Goal: Task Accomplishment & Management: Manage account settings

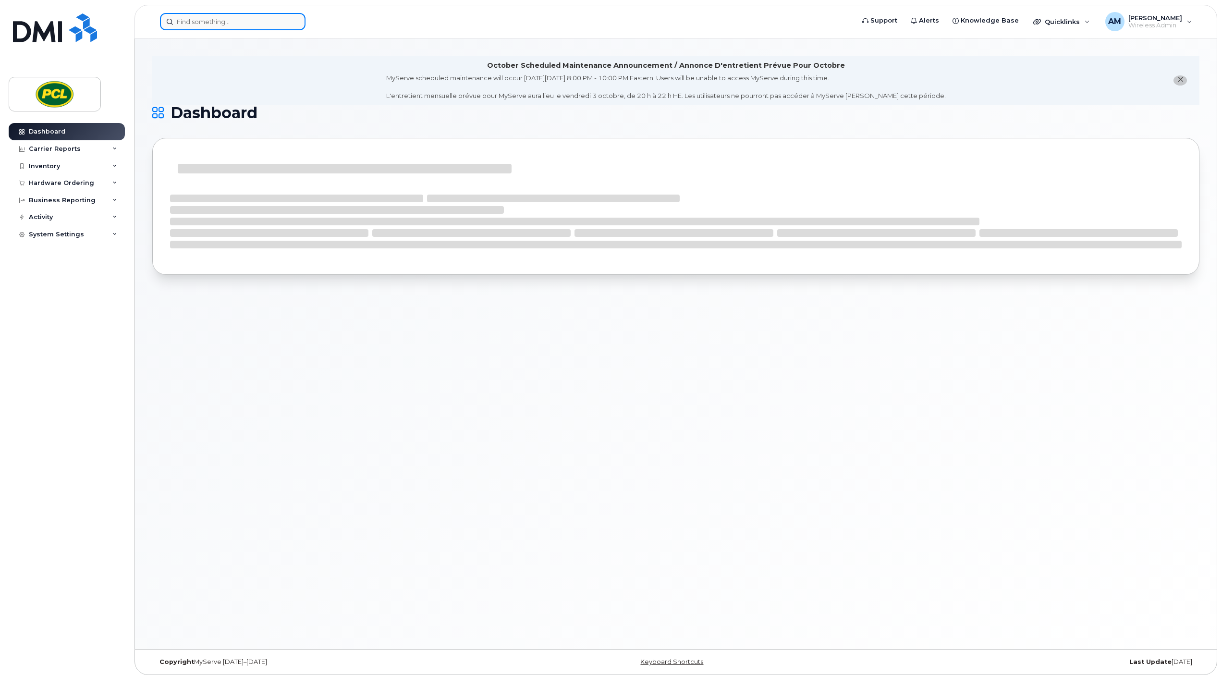
click at [261, 22] on input at bounding box center [233, 21] width 146 height 17
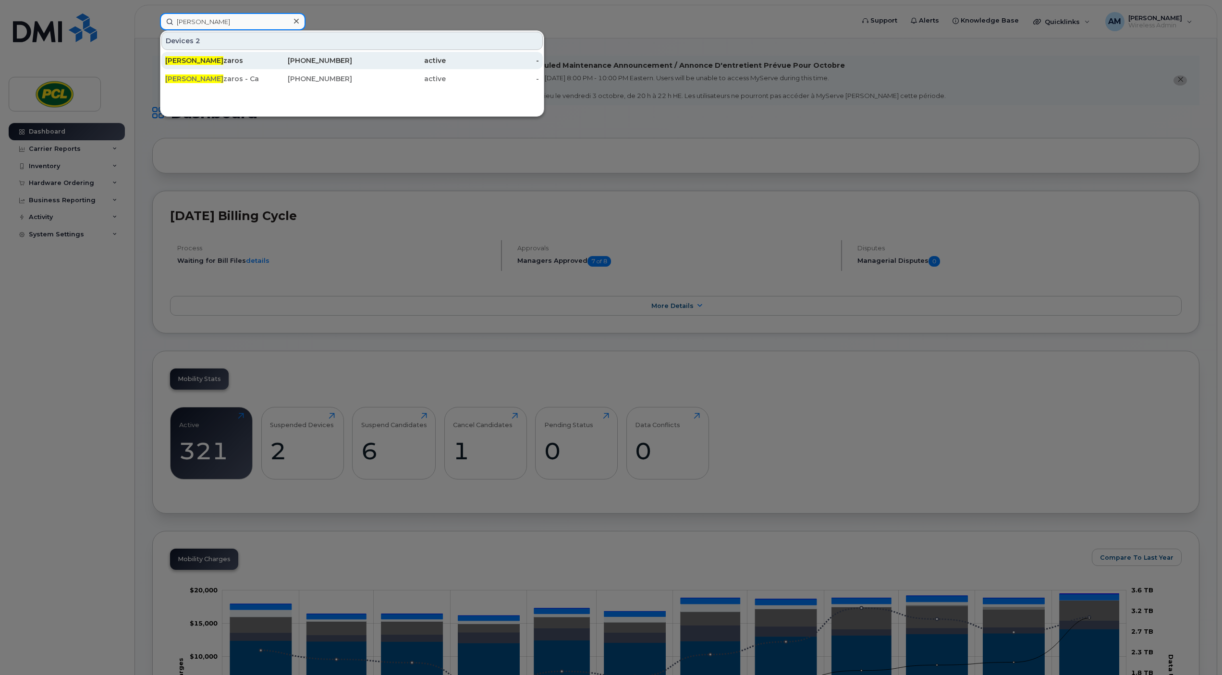
type input "matt mes"
click at [204, 64] on div "Matt Mes zaros" at bounding box center [212, 61] width 94 height 10
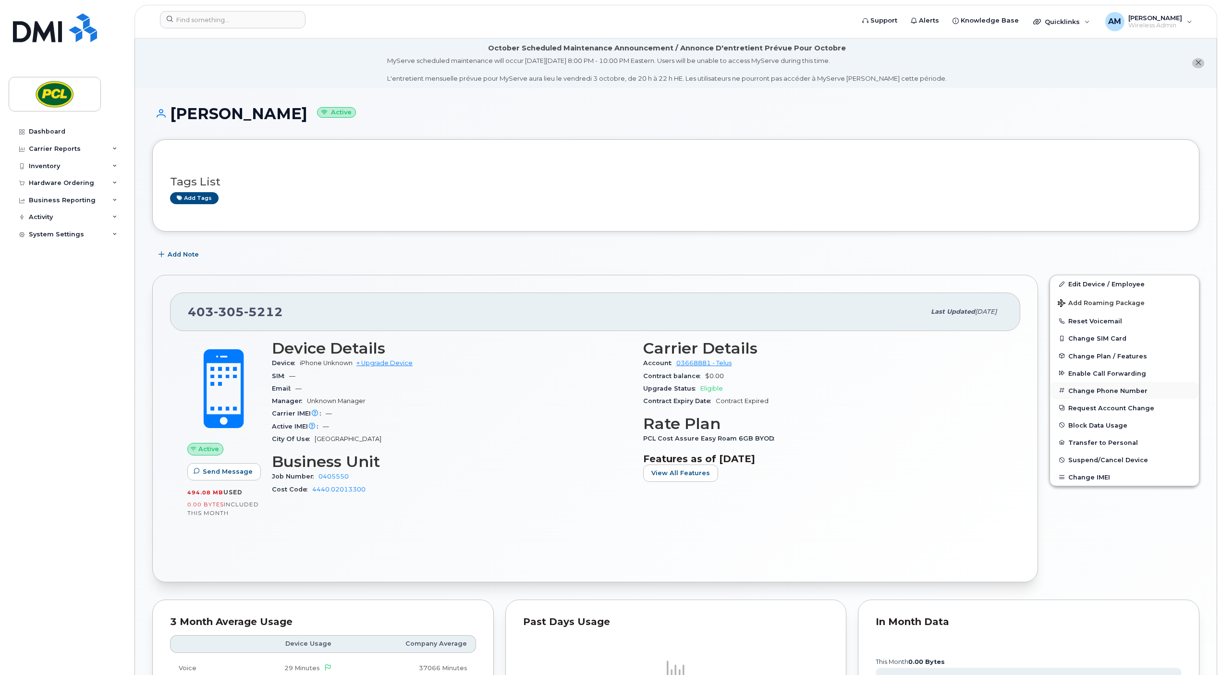
click at [1101, 394] on button "Change Phone Number" at bounding box center [1124, 390] width 149 height 17
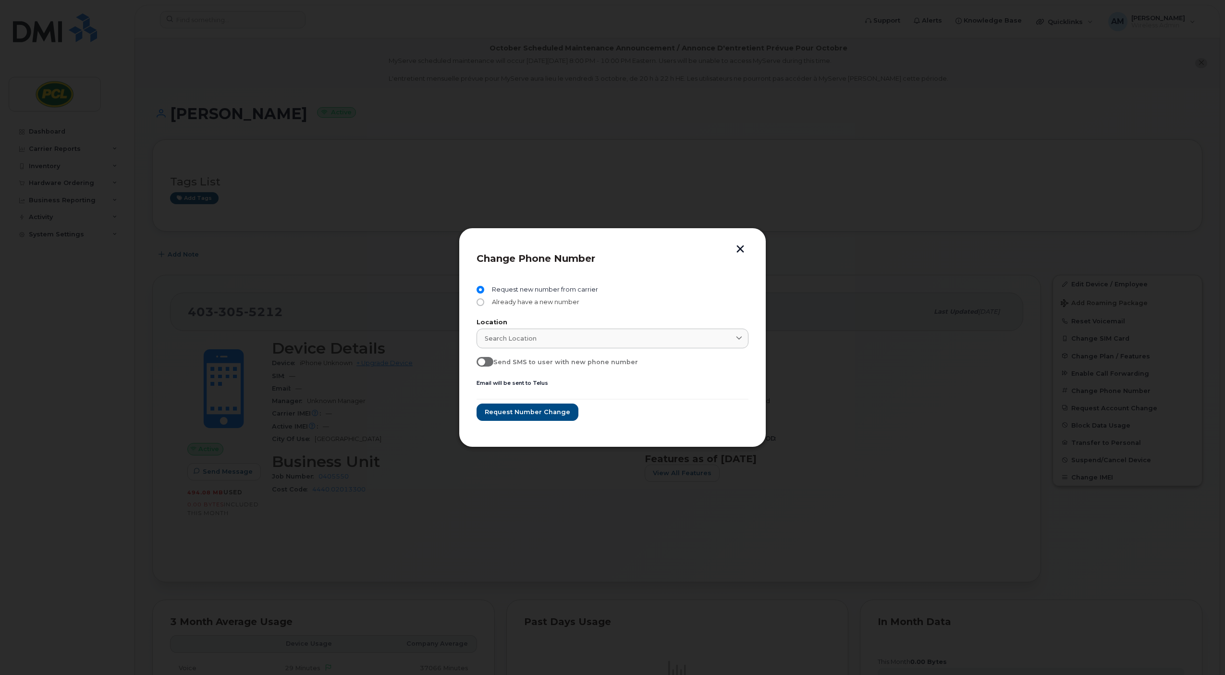
click at [501, 305] on span "Already have a new number" at bounding box center [533, 302] width 91 height 8
click at [484, 305] on input "Already have a new number" at bounding box center [481, 302] width 8 height 8
radio input "true"
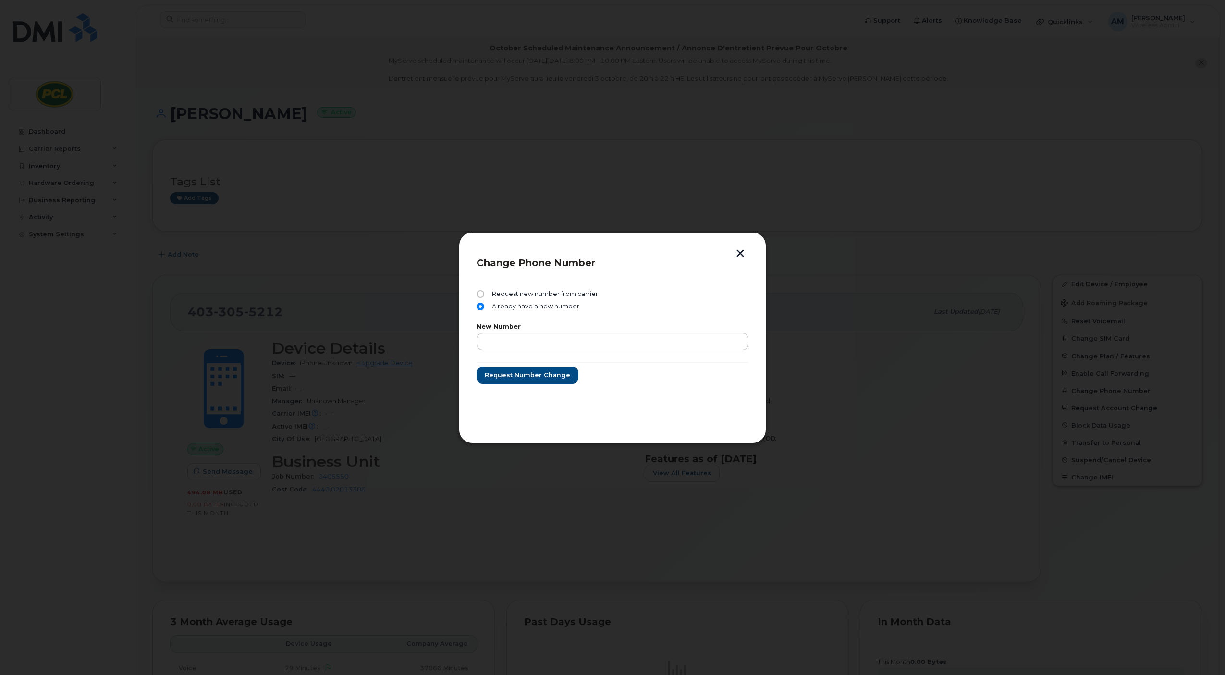
click at [512, 332] on div "New Number" at bounding box center [613, 337] width 272 height 26
click at [514, 338] on input "text" at bounding box center [613, 341] width 272 height 17
paste input "587-581-3251"
type input "587-581-3251"
click at [530, 374] on span "Request number change" at bounding box center [527, 374] width 86 height 9
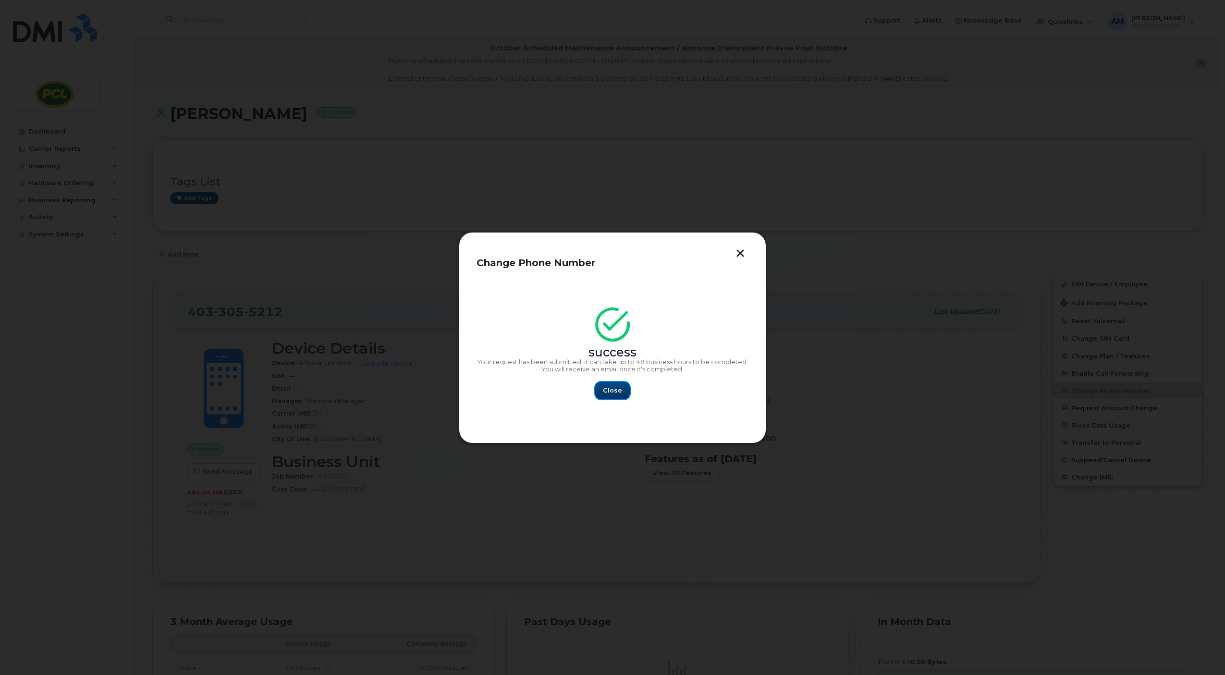
click at [619, 389] on span "Close" at bounding box center [612, 390] width 19 height 9
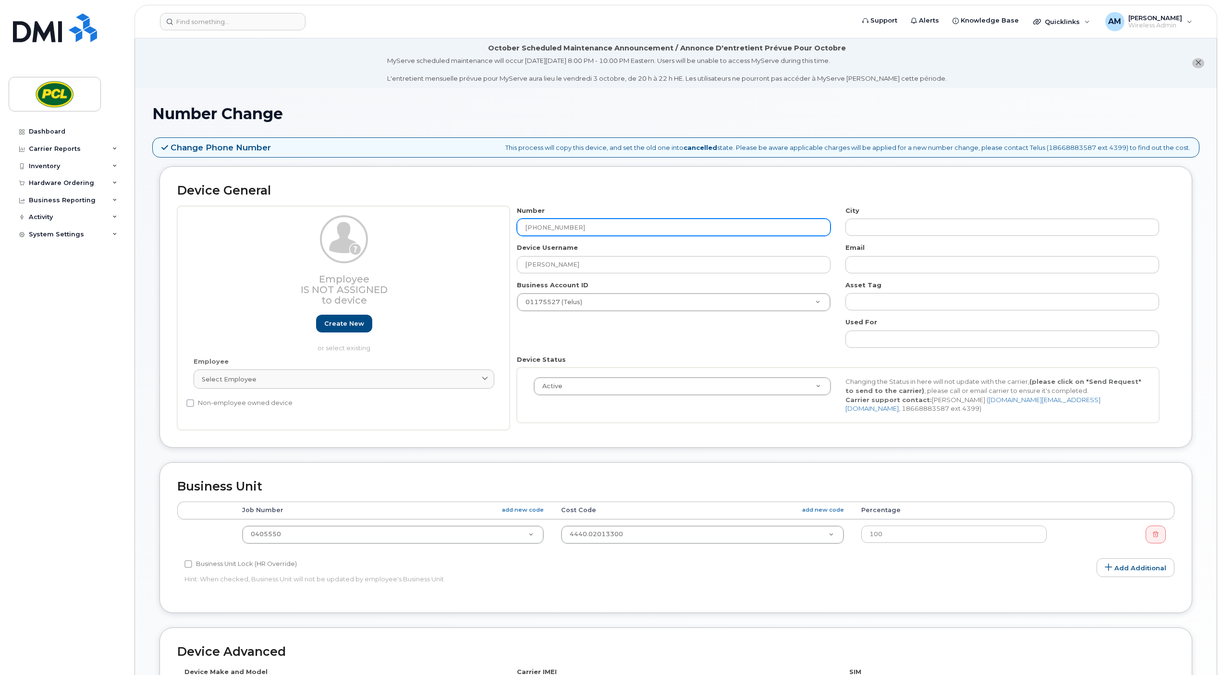
click at [540, 227] on input "587-581-3251" at bounding box center [674, 227] width 314 height 17
type input "587581-3251"
type input "Calgary"
type input "5875813251"
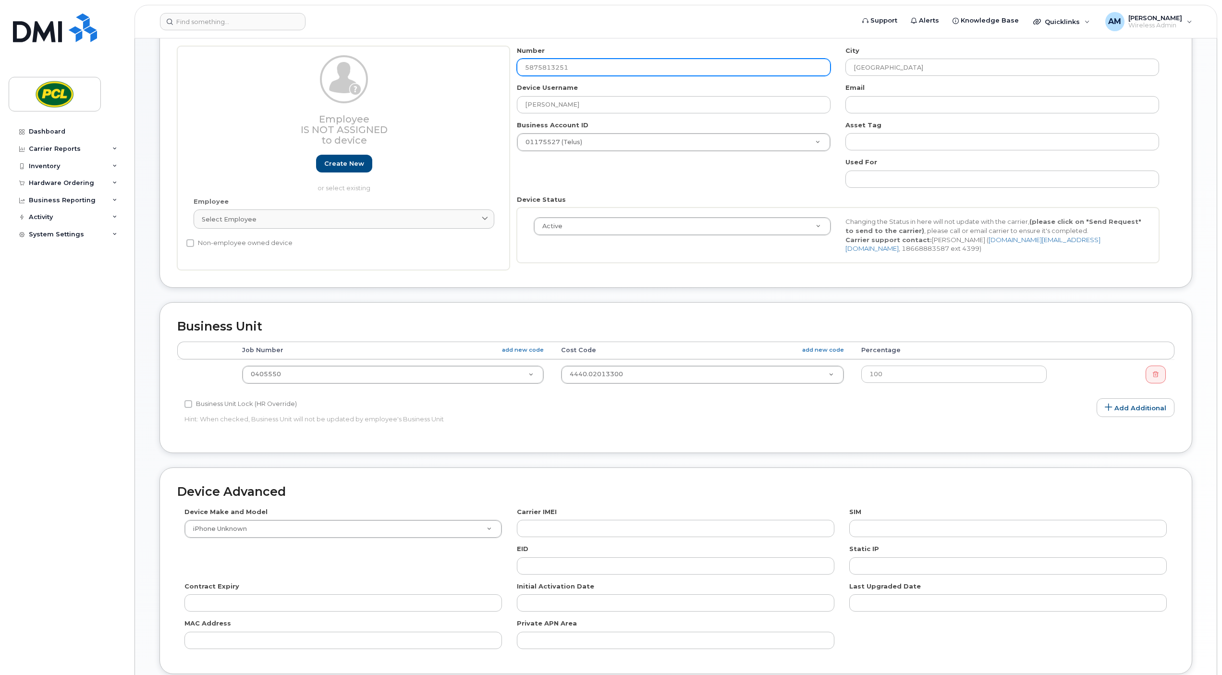
scroll to position [234, 0]
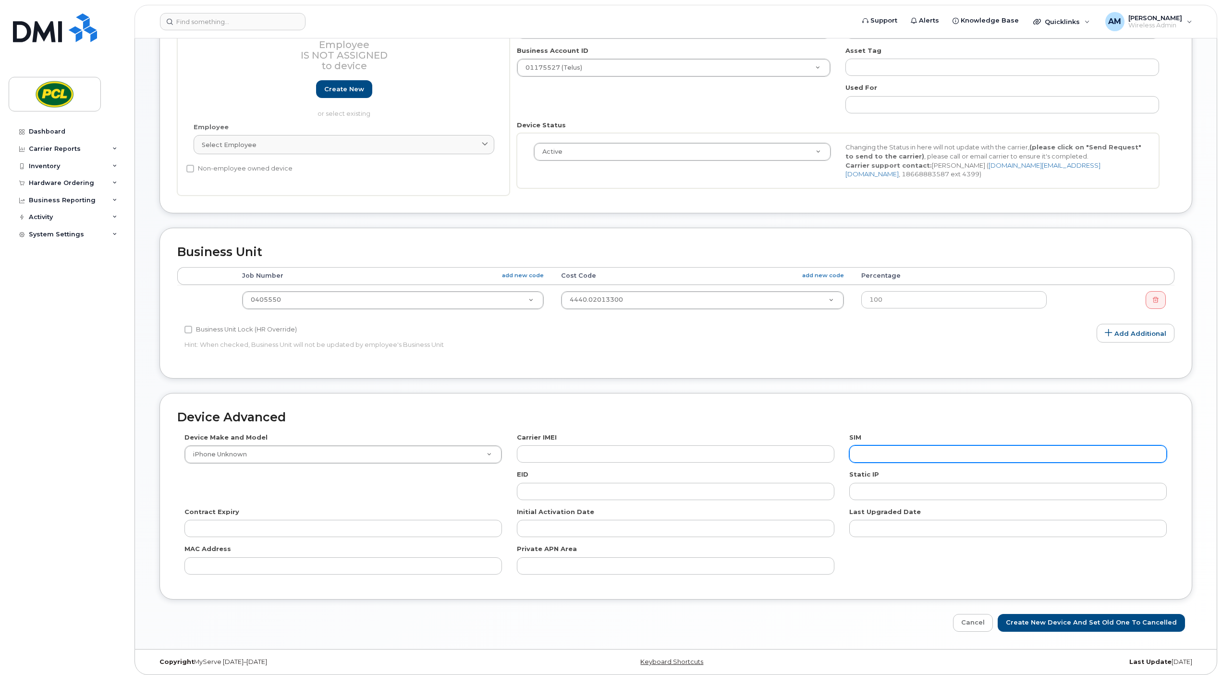
click at [868, 450] on input "text" at bounding box center [1008, 453] width 318 height 17
paste input "8912230102107949517"
type input "8912230102107949517"
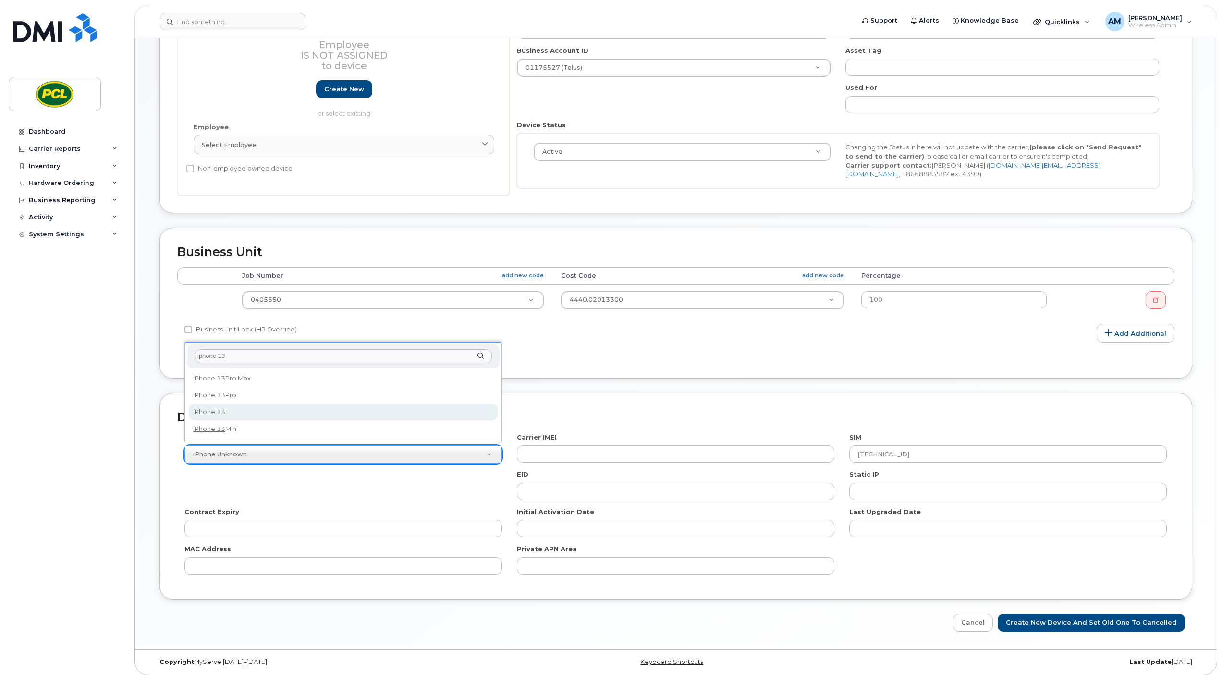
type input "iphone 13"
select select "2552"
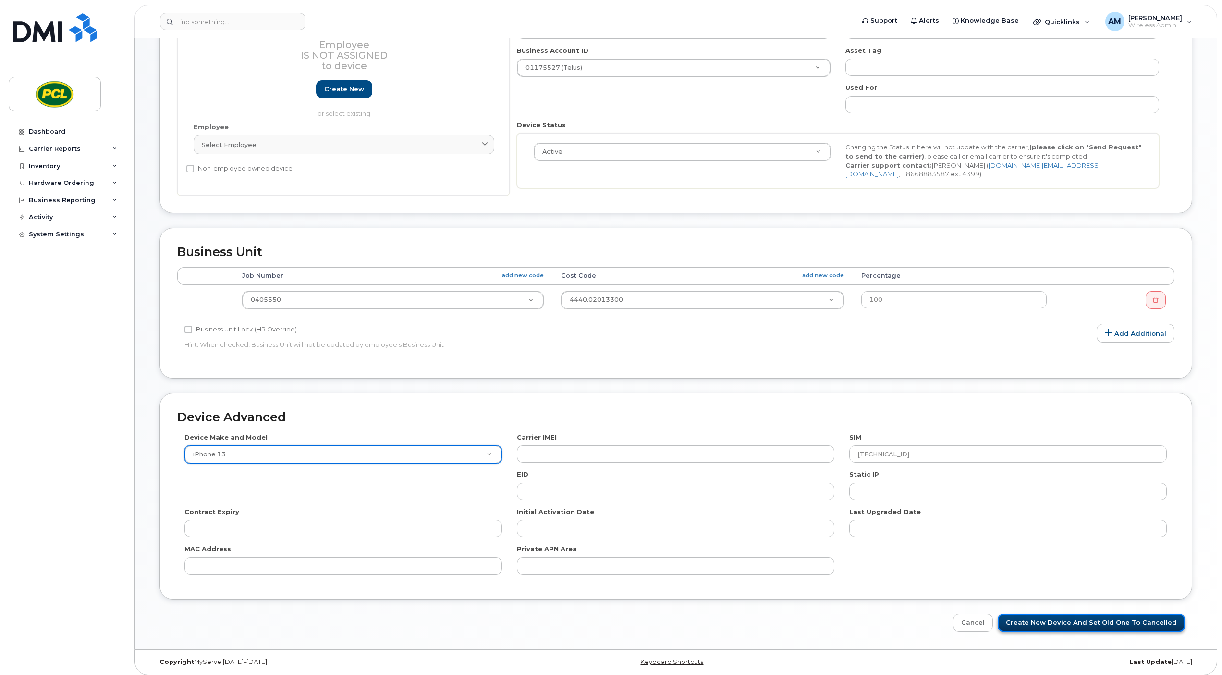
click at [1073, 614] on input "Create New Device and set old one to Cancelled" at bounding box center [1091, 623] width 187 height 18
type input "Saving..."
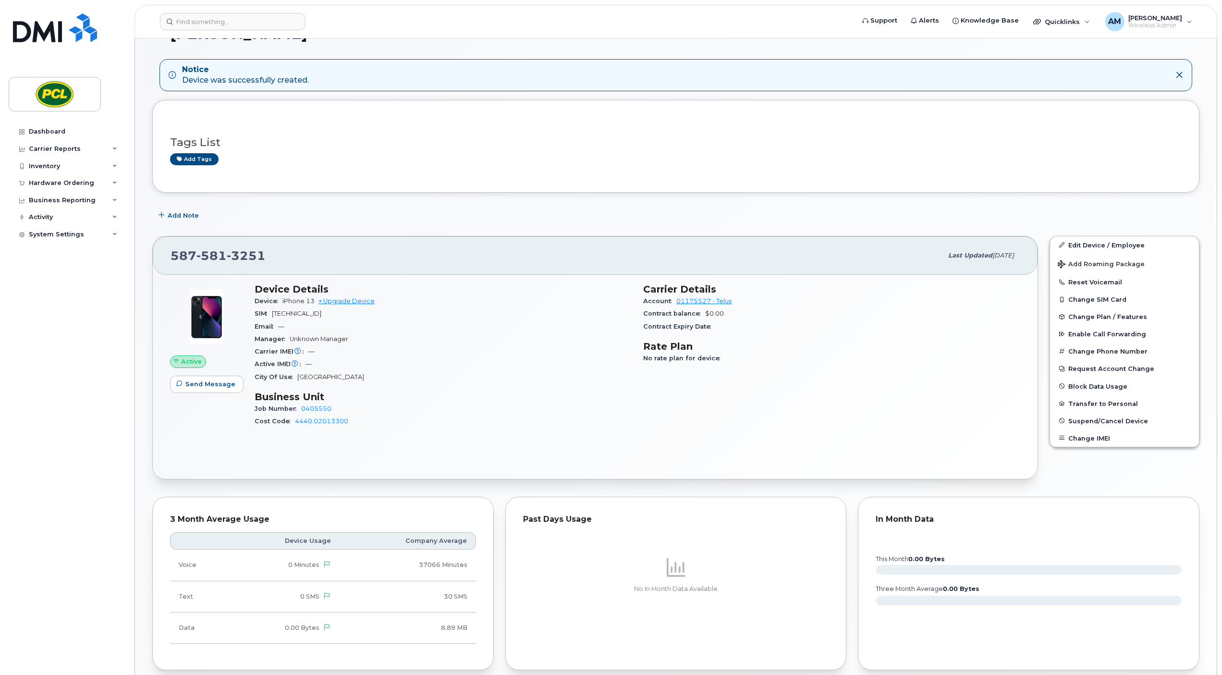
scroll to position [40, 0]
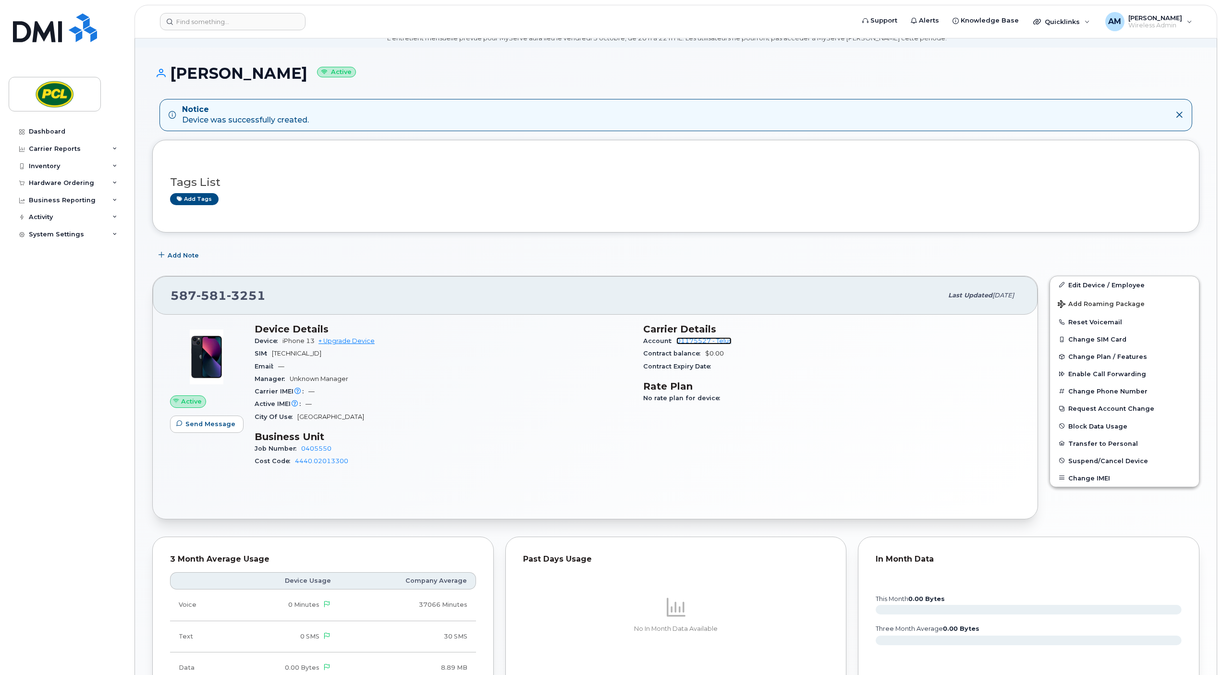
click at [720, 340] on link "01175527 - Telus" at bounding box center [703, 340] width 55 height 7
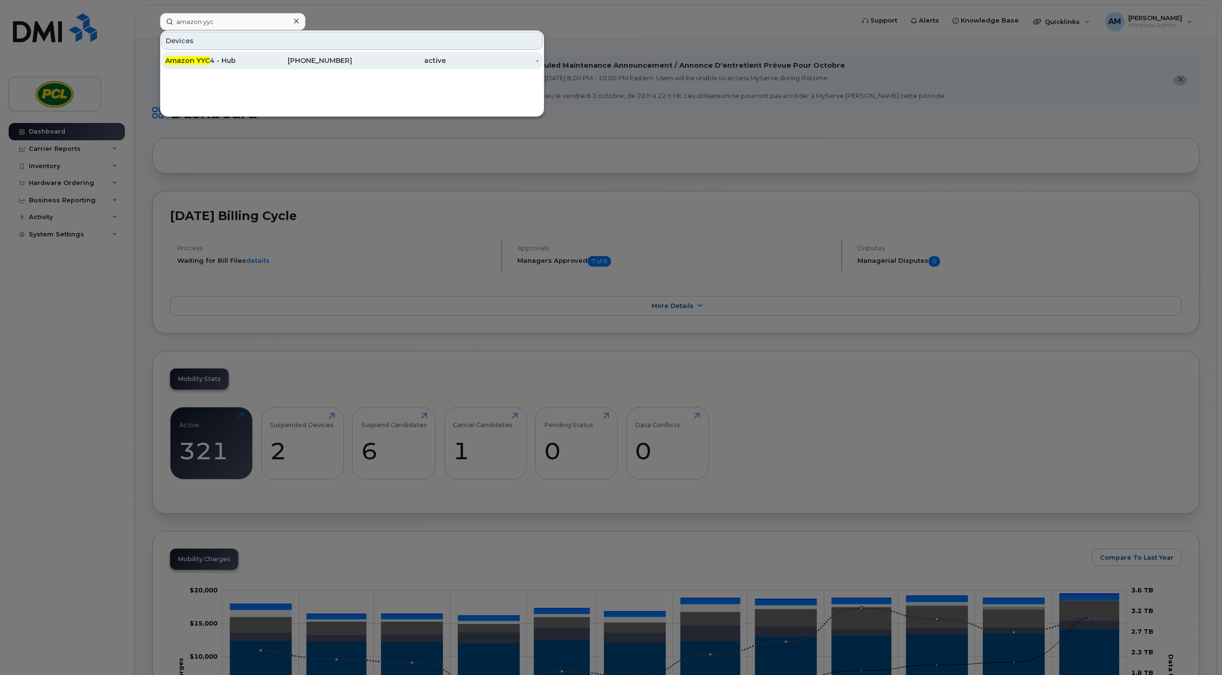
type input "amazon yyc"
click at [226, 61] on div "Amazon YYC 4 - Hub" at bounding box center [212, 61] width 94 height 10
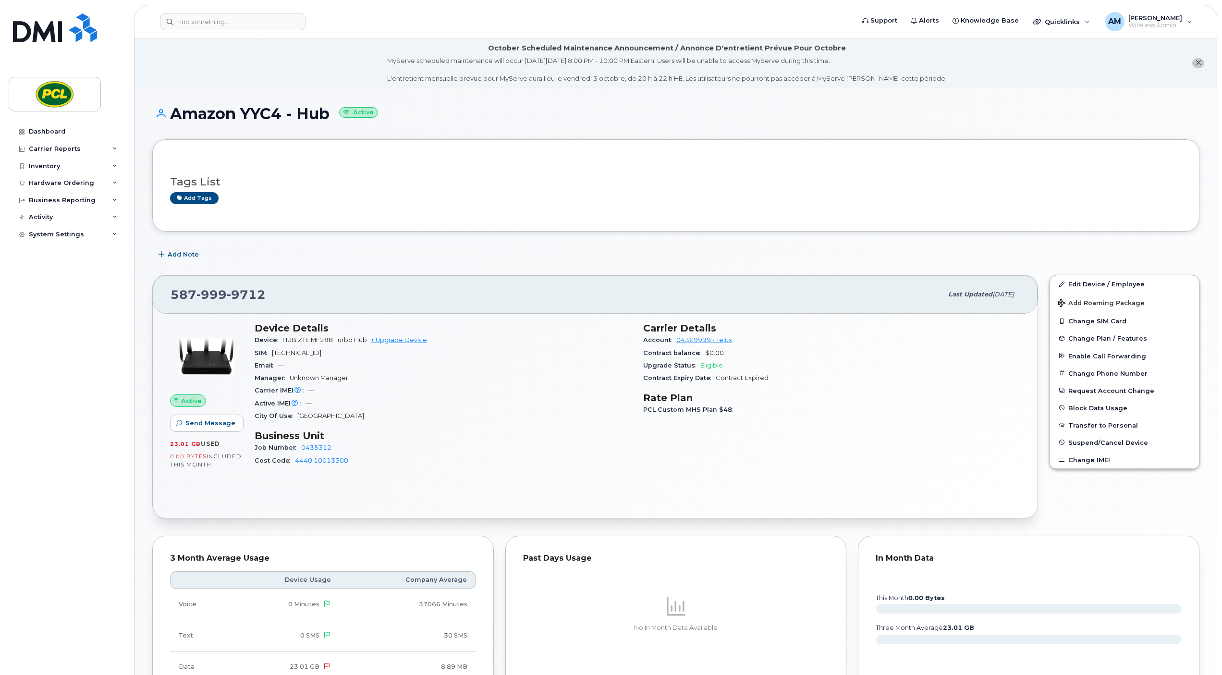
scroll to position [217, 0]
